Goal: Find specific page/section: Find specific page/section

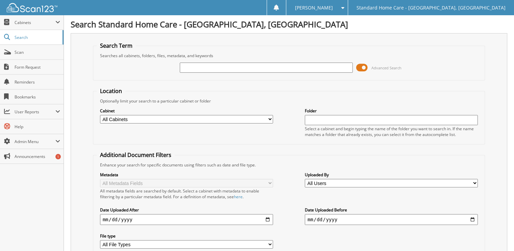
type input "t"
type input "yankaway"
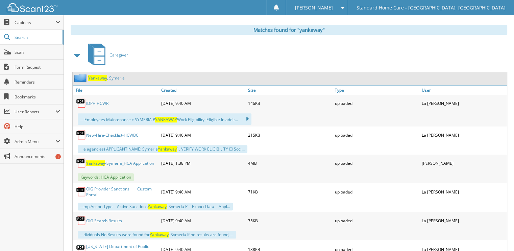
scroll to position [300, 0]
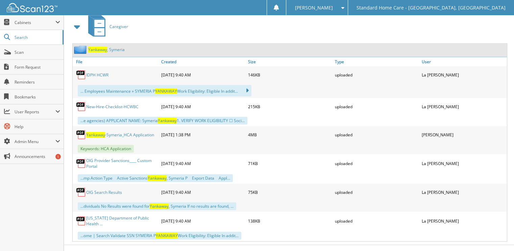
click at [118, 47] on link "Yankaway , Symeria" at bounding box center [106, 50] width 36 height 6
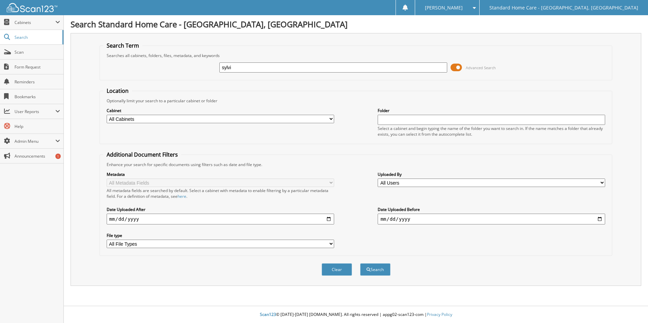
type input "sylvi"
click at [360, 263] on button "Search" at bounding box center [375, 269] width 30 height 12
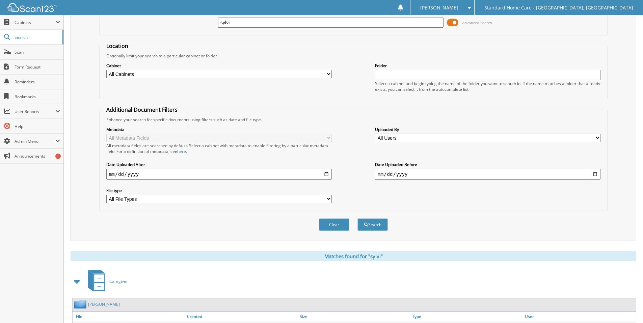
scroll to position [161, 0]
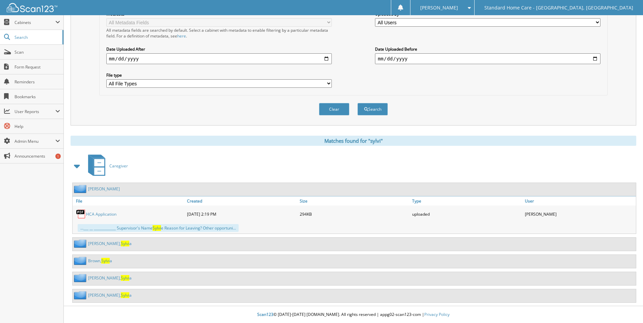
click at [121, 294] on span "Sylvi" at bounding box center [125, 295] width 8 height 6
